Goal: Task Accomplishment & Management: Manage account settings

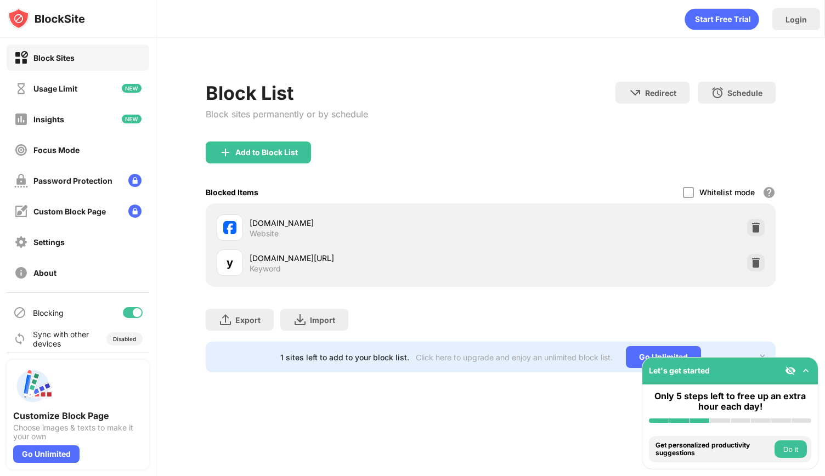
click at [747, 221] on div "facebook.com Website" at bounding box center [490, 227] width 557 height 35
click at [755, 223] on img at bounding box center [756, 227] width 11 height 11
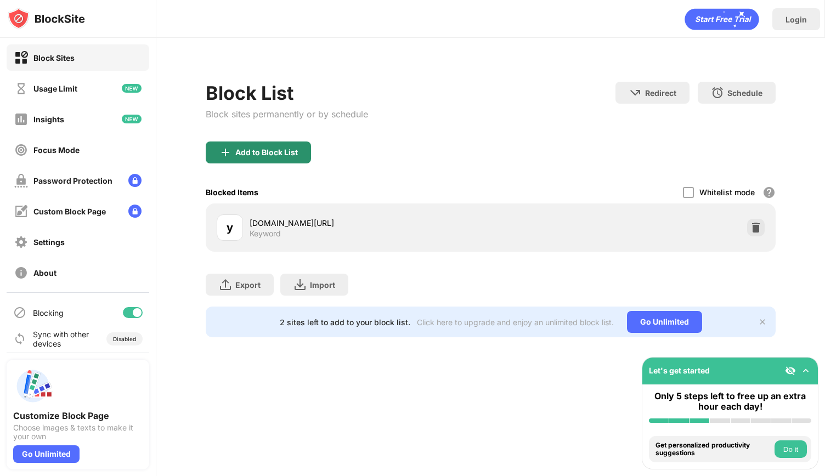
click at [260, 143] on div "Add to Block List" at bounding box center [258, 153] width 105 height 22
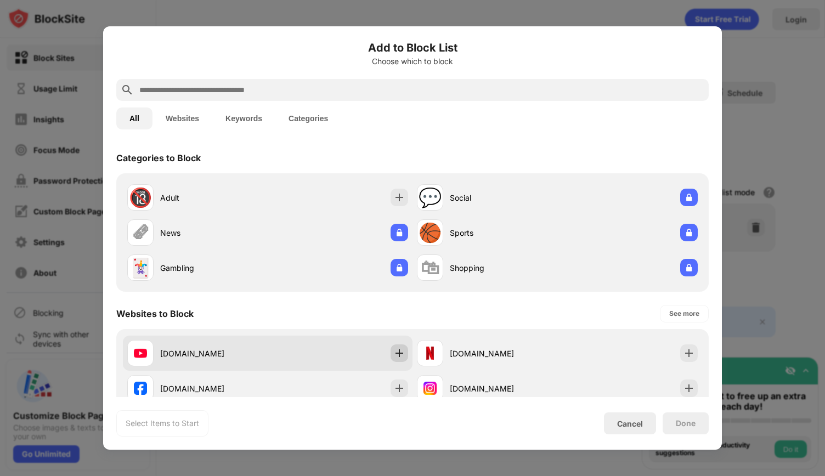
click at [396, 355] on img at bounding box center [399, 353] width 11 height 11
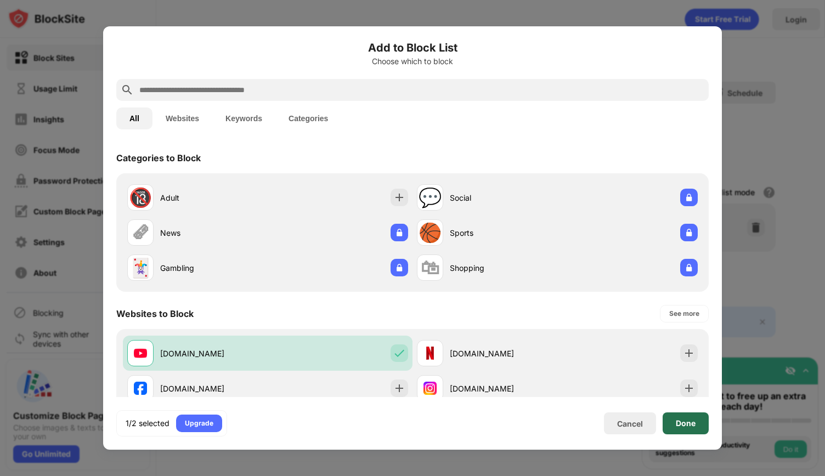
click at [700, 424] on div "Done" at bounding box center [686, 424] width 46 height 22
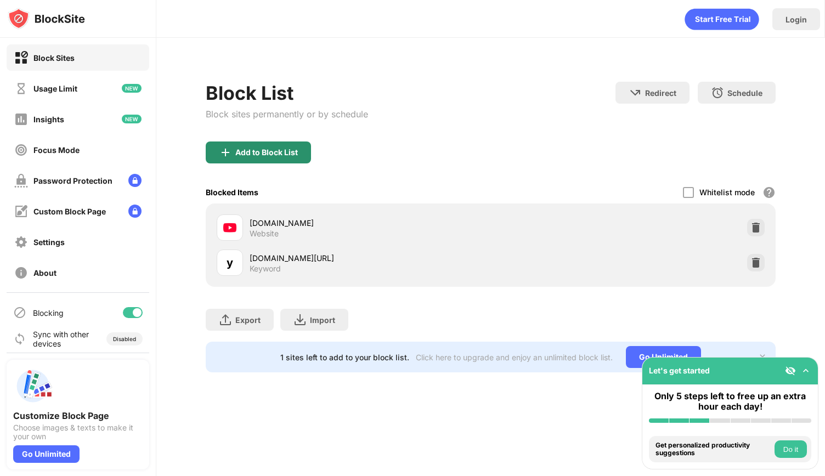
click at [260, 138] on div "Block List Block sites permanently or by schedule" at bounding box center [287, 112] width 162 height 60
click at [256, 164] on div "Add to Block List" at bounding box center [491, 162] width 570 height 40
click at [252, 155] on div "Add to Block List" at bounding box center [266, 152] width 63 height 9
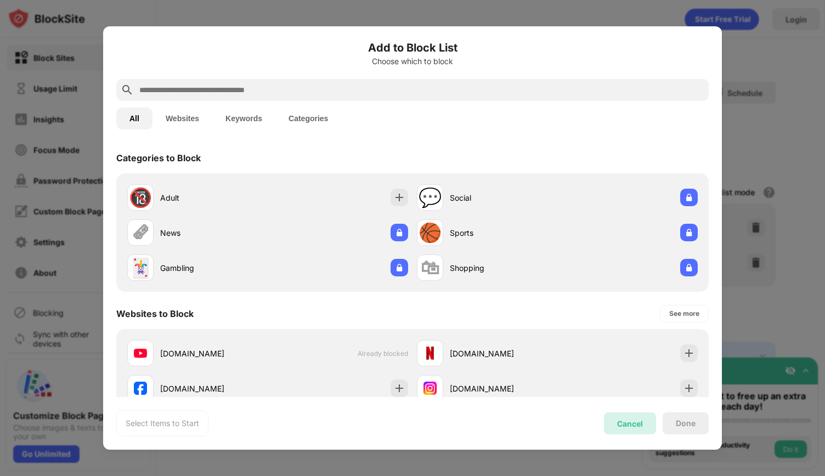
click at [627, 432] on div "Cancel" at bounding box center [630, 424] width 52 height 22
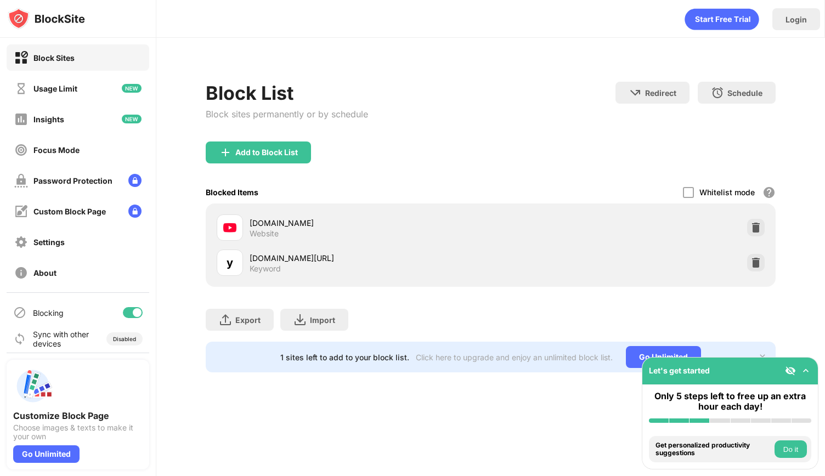
click at [747, 231] on div "youtube.com Website" at bounding box center [490, 227] width 557 height 35
click at [763, 231] on div at bounding box center [756, 228] width 18 height 18
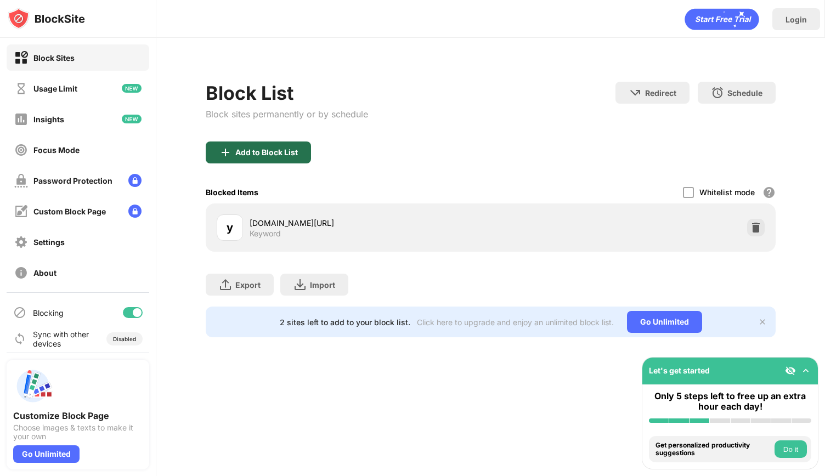
click at [245, 146] on div "Add to Block List" at bounding box center [258, 153] width 105 height 22
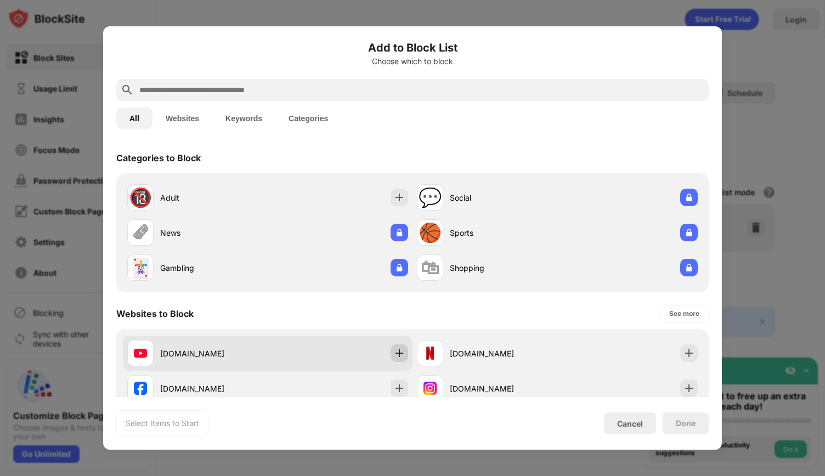
click at [394, 358] on img at bounding box center [399, 353] width 11 height 11
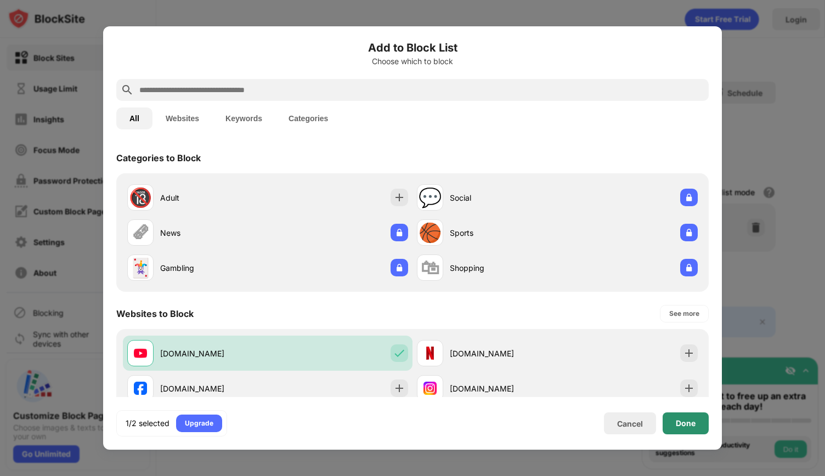
click at [699, 426] on div "Done" at bounding box center [686, 424] width 46 height 22
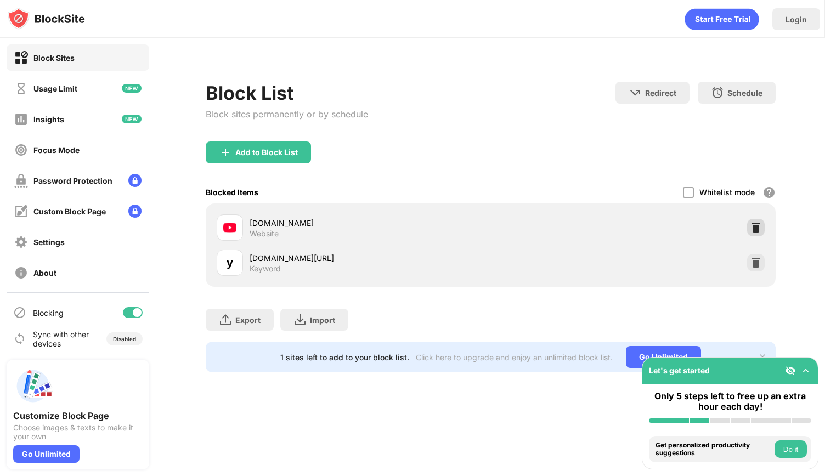
click at [762, 227] on div at bounding box center [756, 228] width 18 height 18
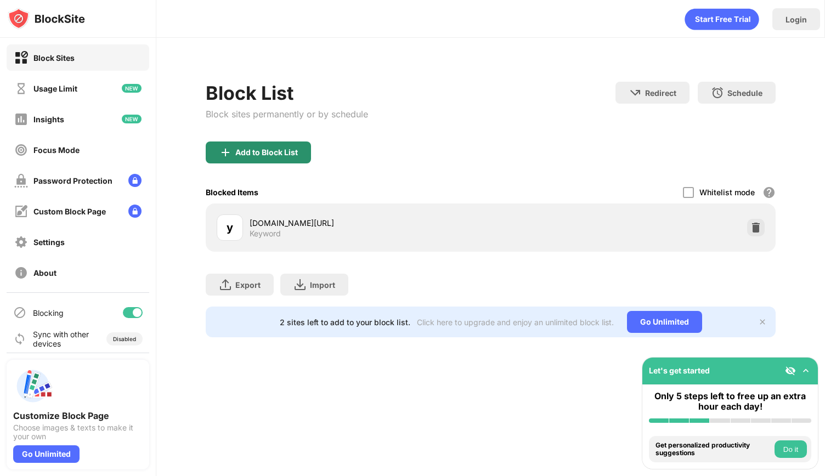
click at [298, 156] on div "Add to Block List" at bounding box center [258, 153] width 105 height 22
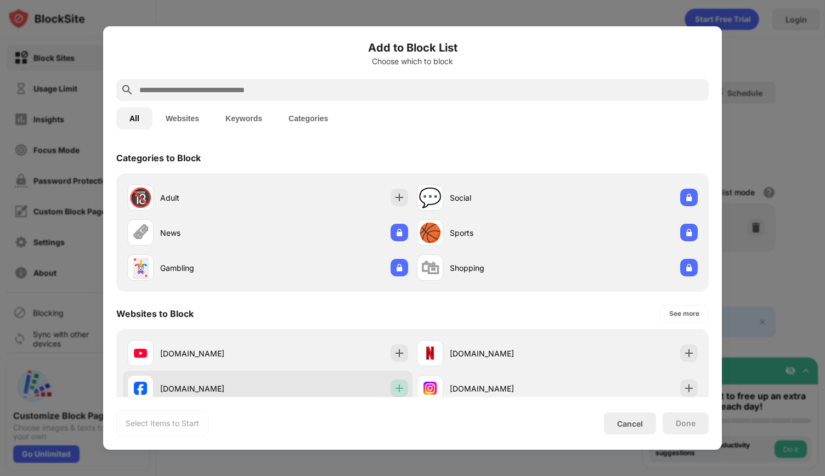
click at [394, 385] on img at bounding box center [399, 388] width 11 height 11
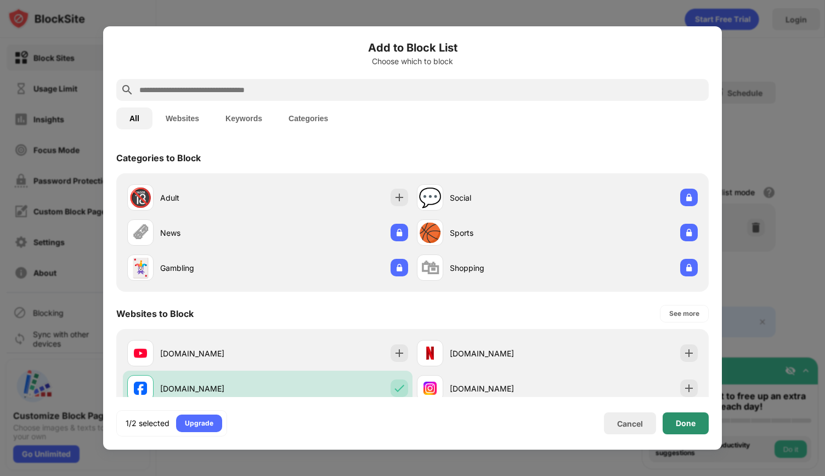
click at [685, 432] on div "Done" at bounding box center [686, 424] width 46 height 22
